Goal: Find specific page/section: Find specific page/section

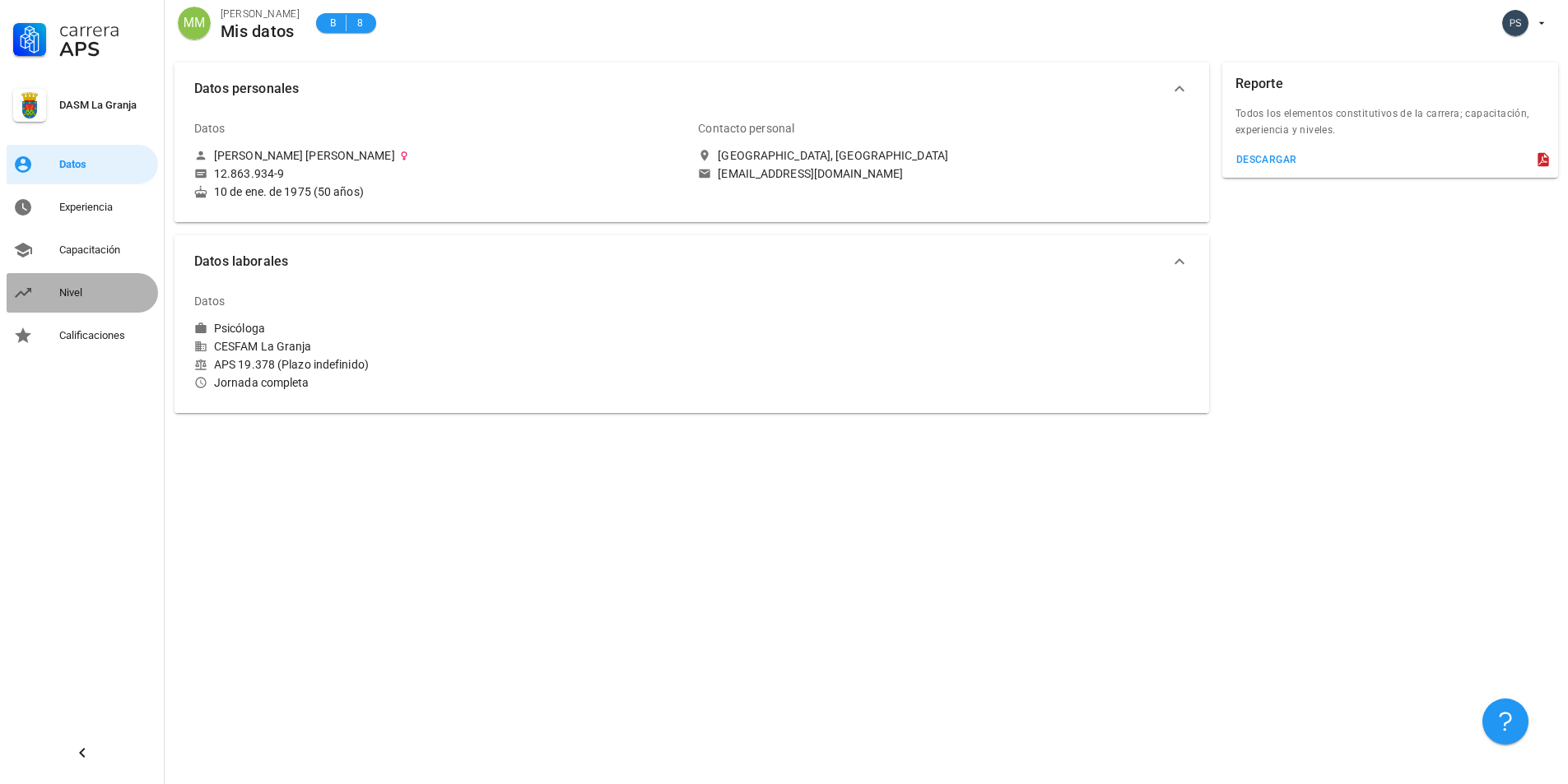
click at [100, 285] on div "Nivel" at bounding box center [105, 293] width 92 height 26
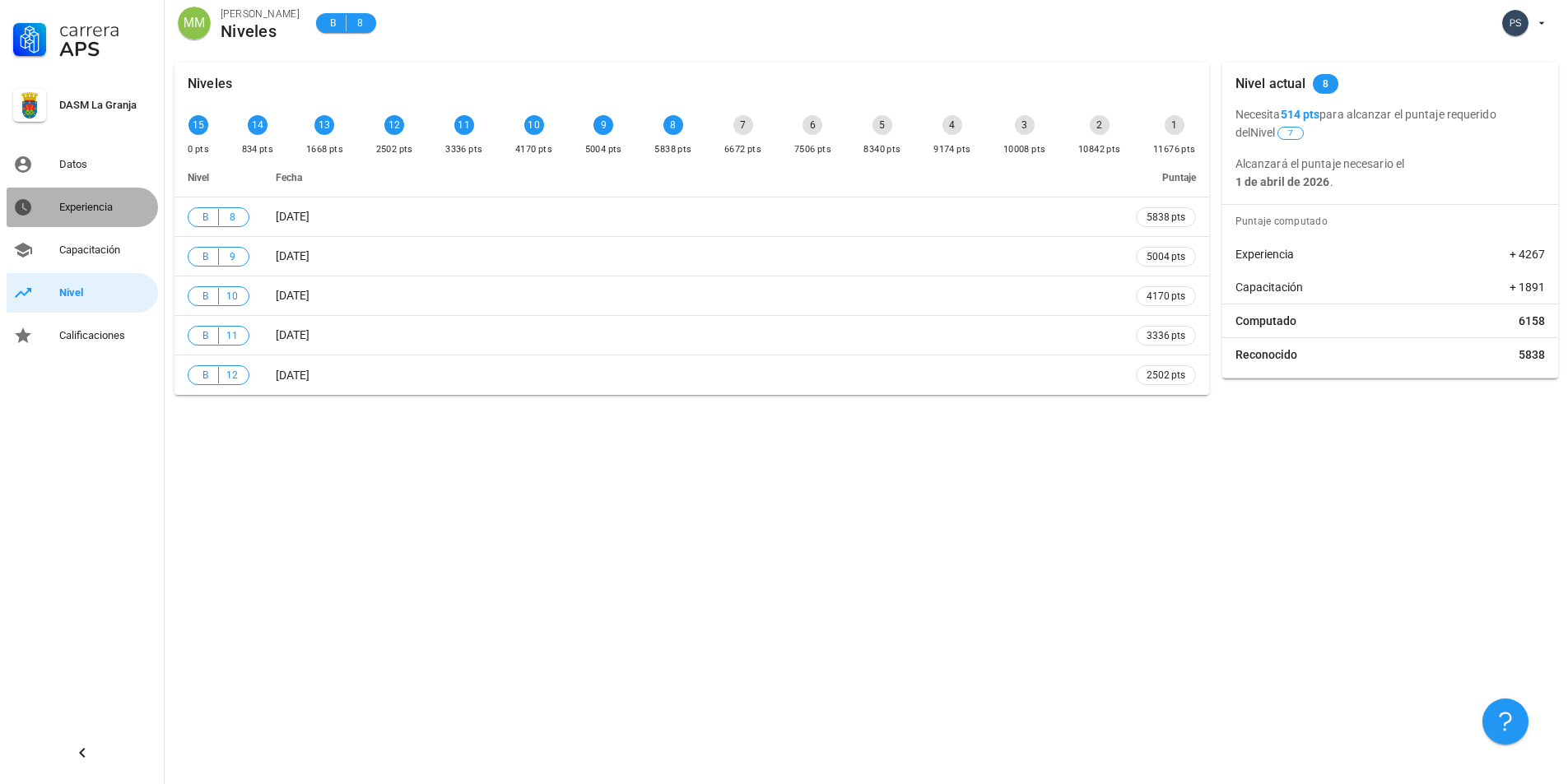
click at [57, 208] on link "Experiencia" at bounding box center [83, 207] width 152 height 39
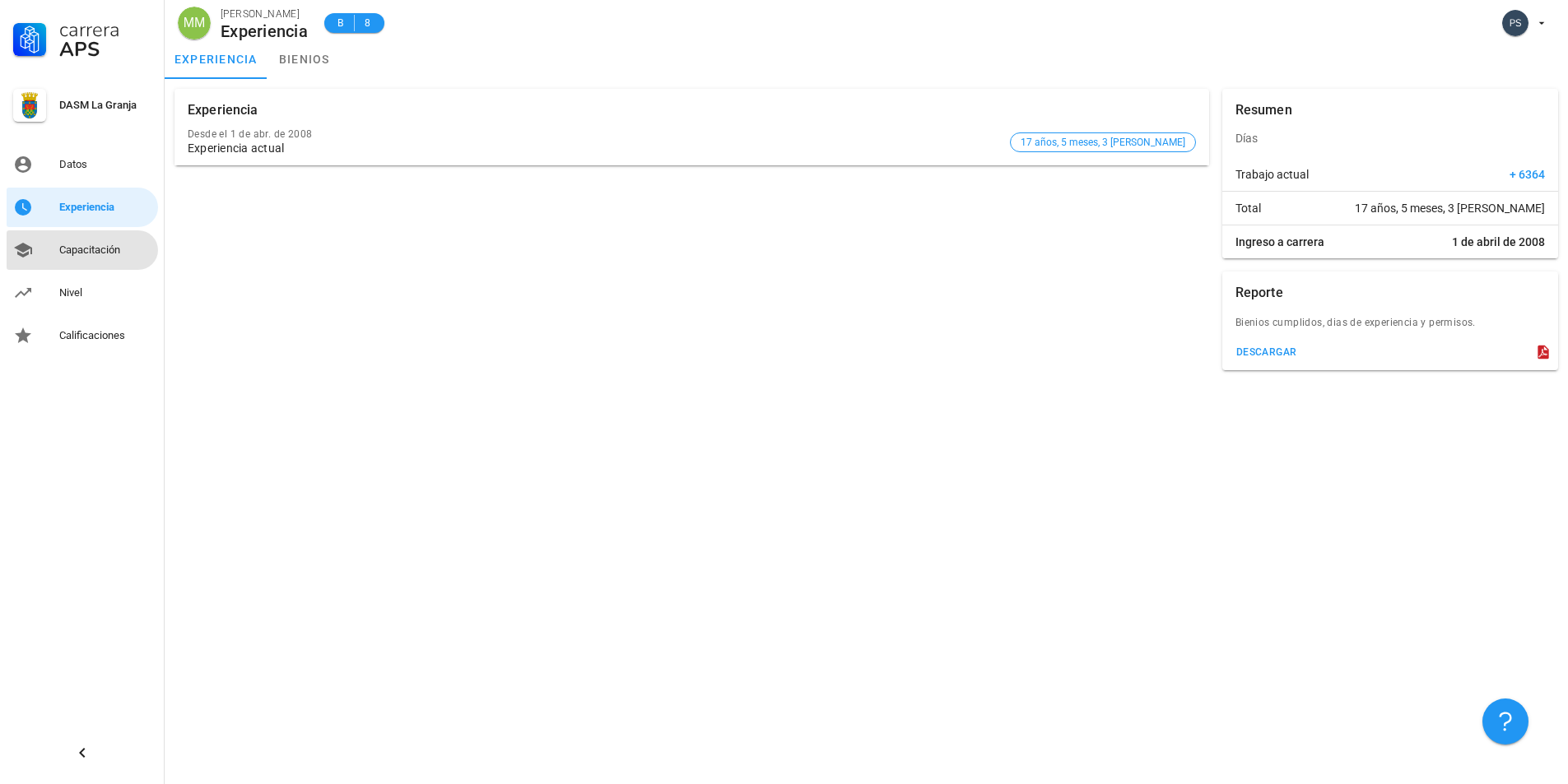
click at [84, 241] on div "Capacitación" at bounding box center [105, 250] width 92 height 26
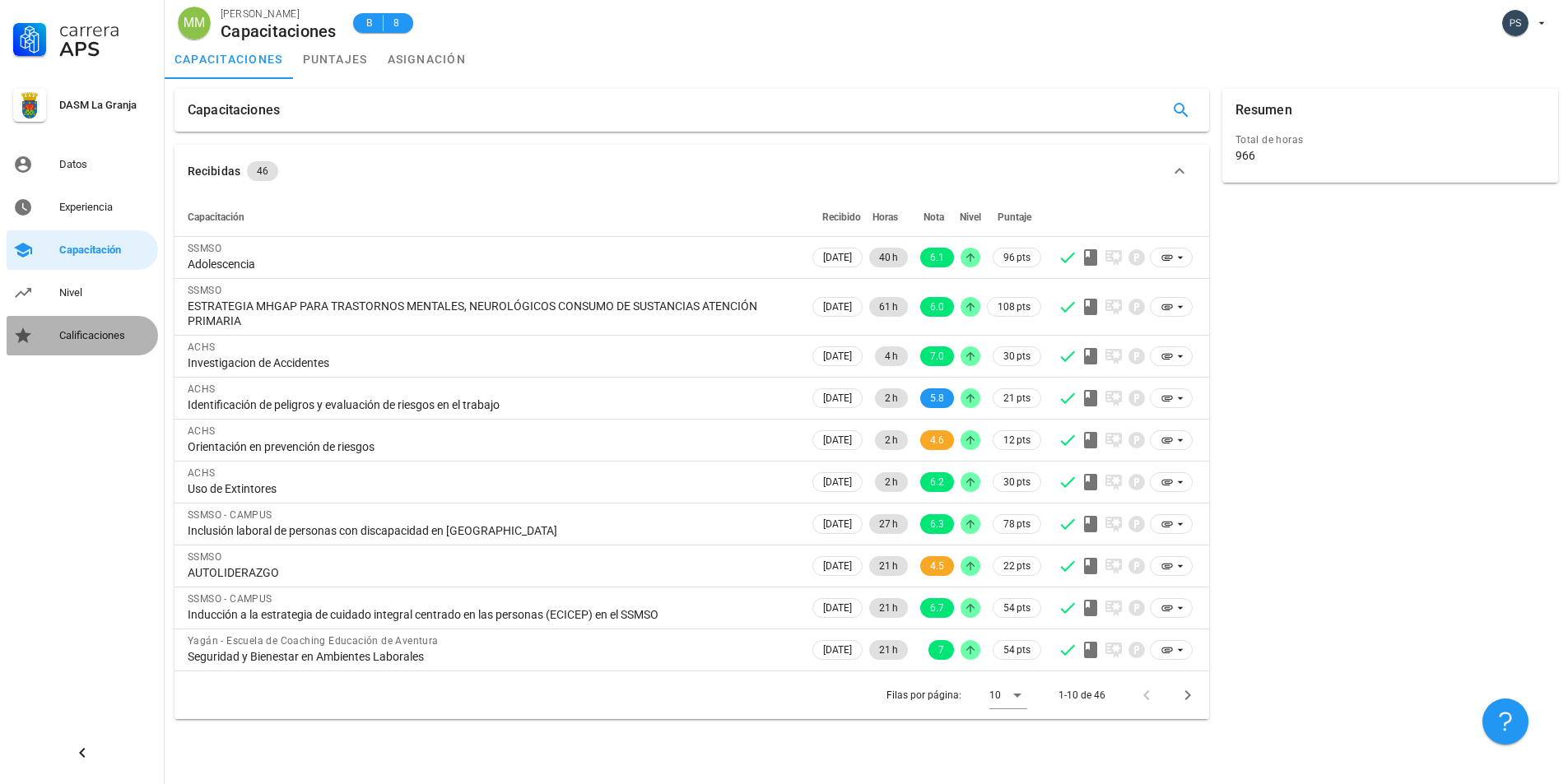
click at [94, 326] on div "Calificaciones" at bounding box center [105, 335] width 92 height 26
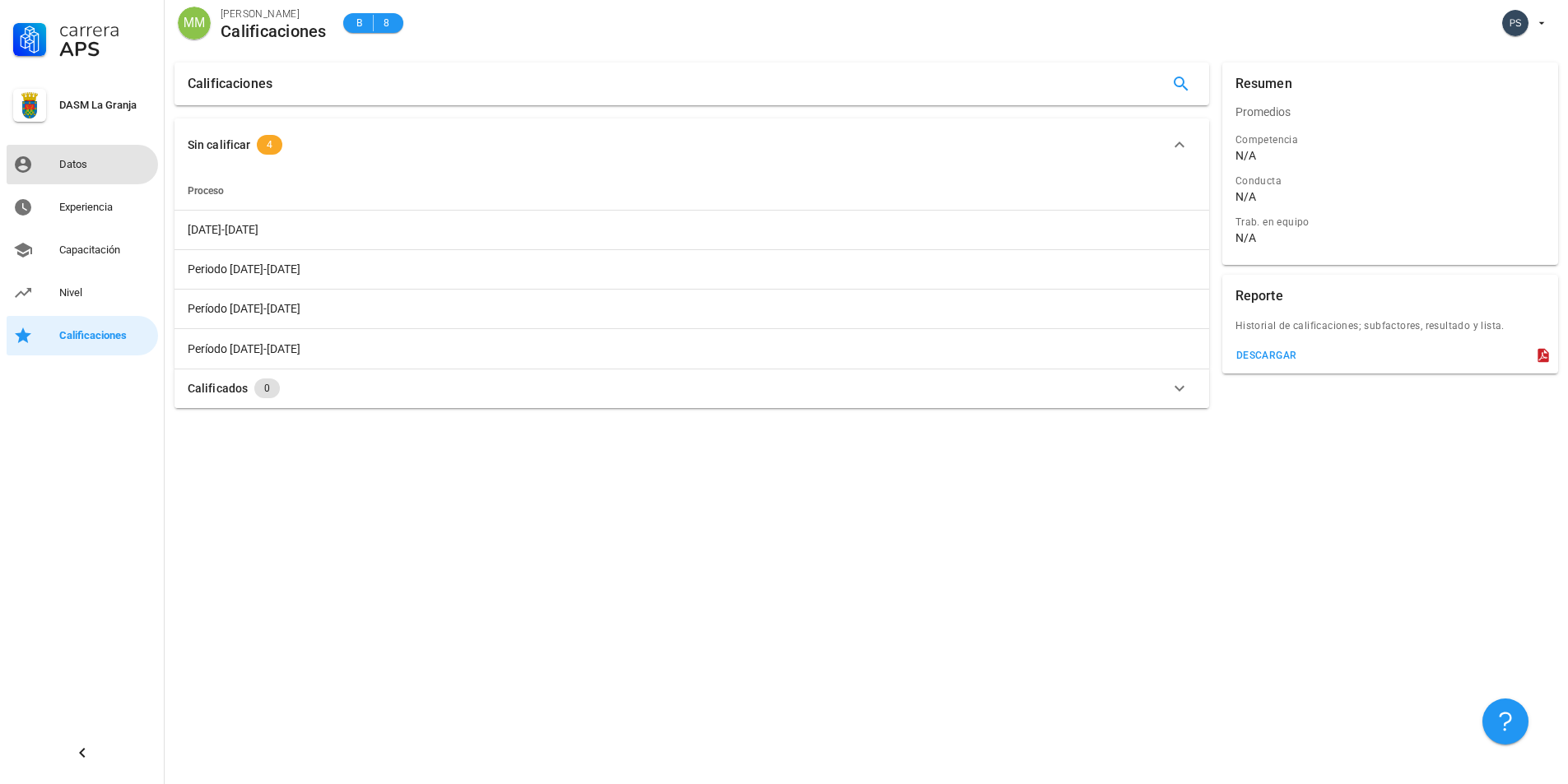
click at [68, 173] on div "Datos" at bounding box center [105, 165] width 92 height 26
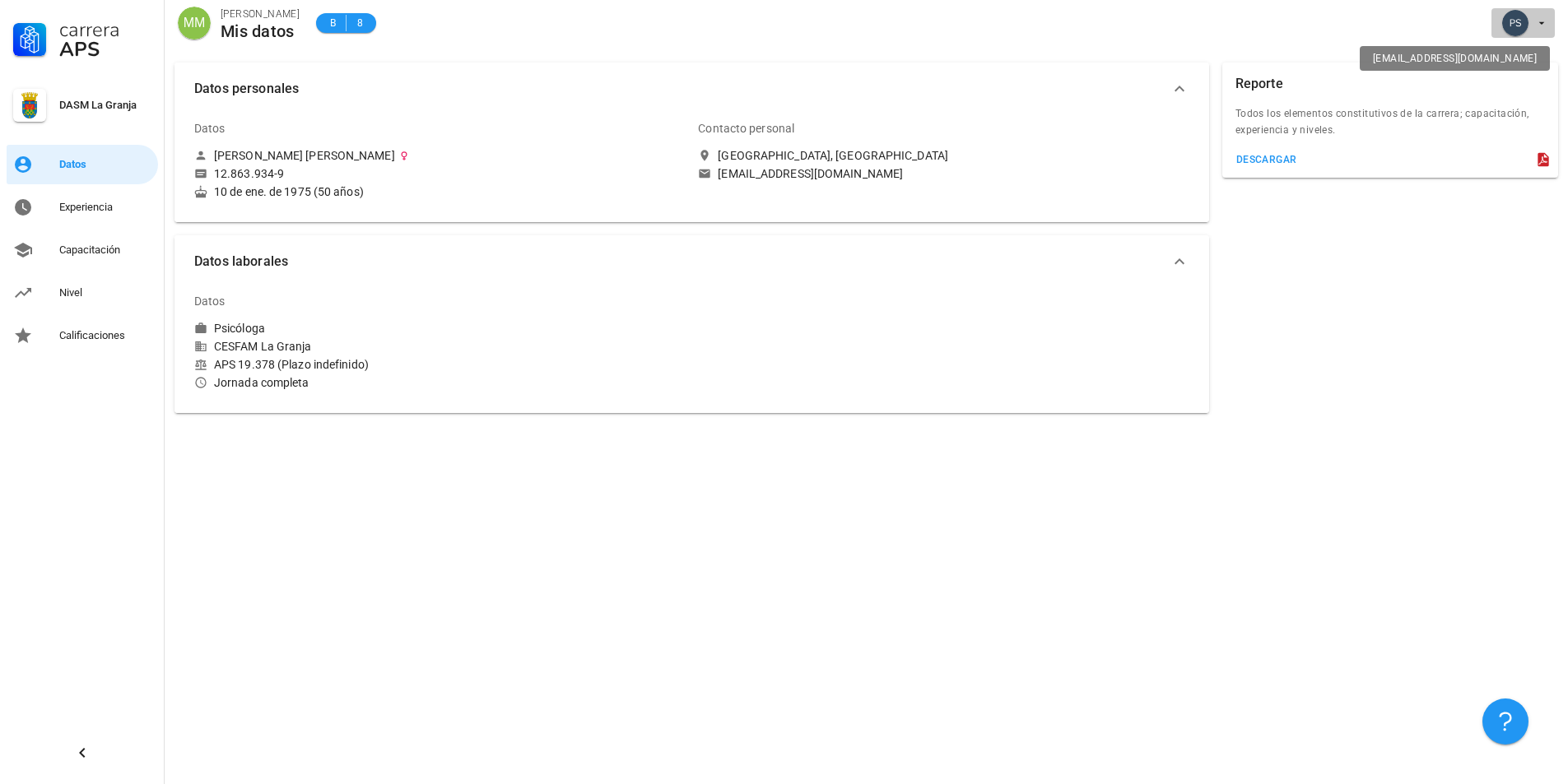
click at [1542, 17] on icon "button" at bounding box center [1541, 22] width 13 height 13
click at [1533, 58] on div "Salir" at bounding box center [1532, 64] width 26 height 33
